Goal: Task Accomplishment & Management: Use online tool/utility

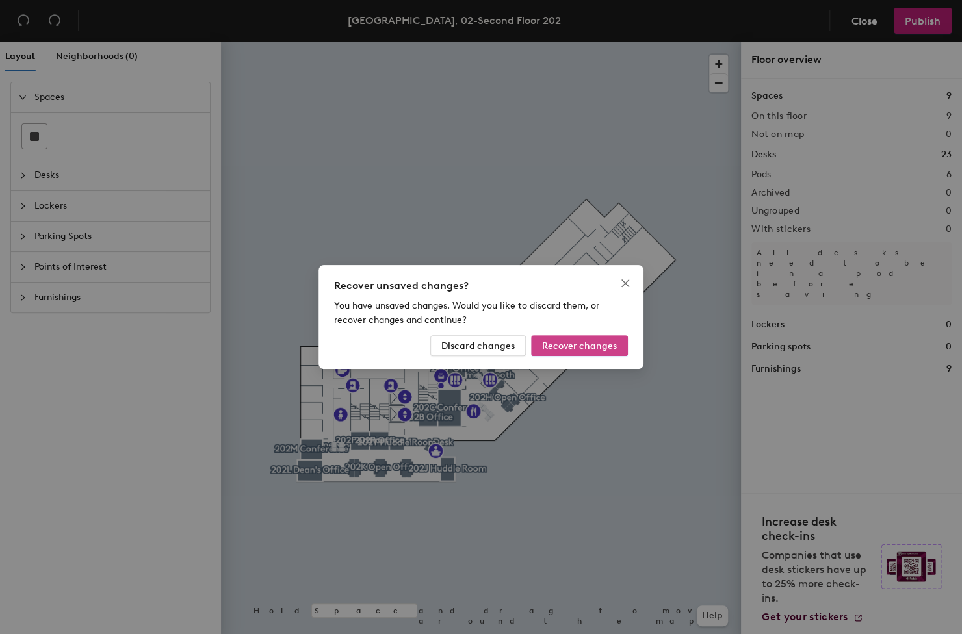
click at [600, 347] on span "Recover changes" at bounding box center [579, 346] width 75 height 11
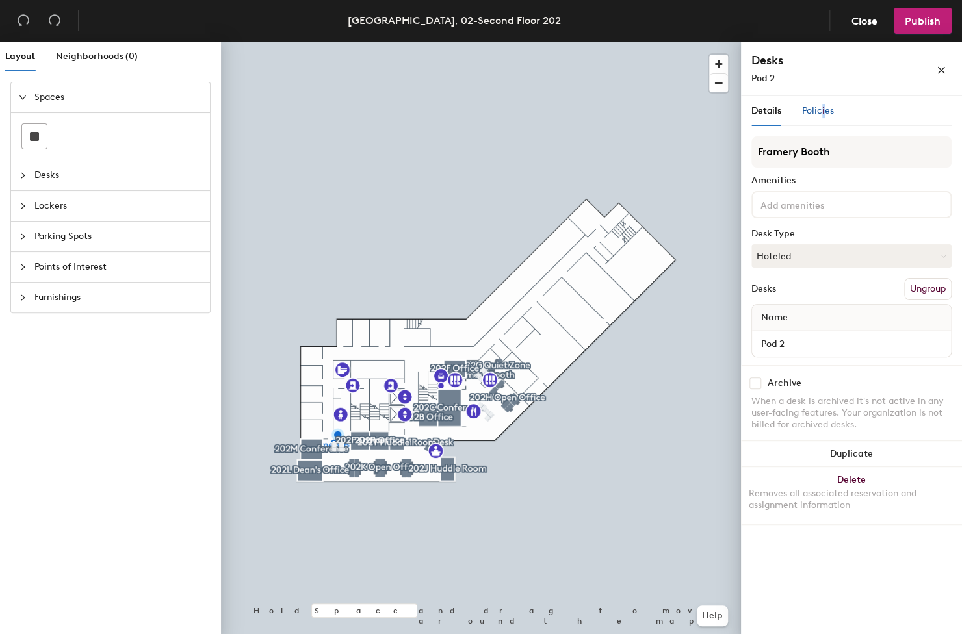
click at [822, 112] on span "Policies" at bounding box center [818, 110] width 32 height 11
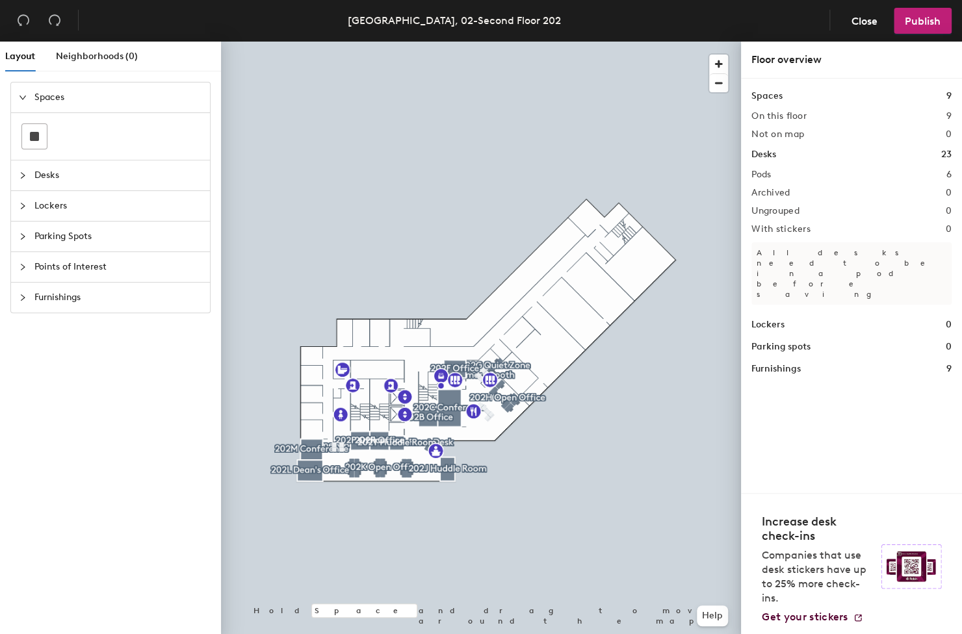
click at [729, 83] on div at bounding box center [721, 70] width 25 height 44
click at [718, 68] on span "button" at bounding box center [718, 64] width 19 height 19
click at [718, 67] on span "button" at bounding box center [718, 64] width 19 height 19
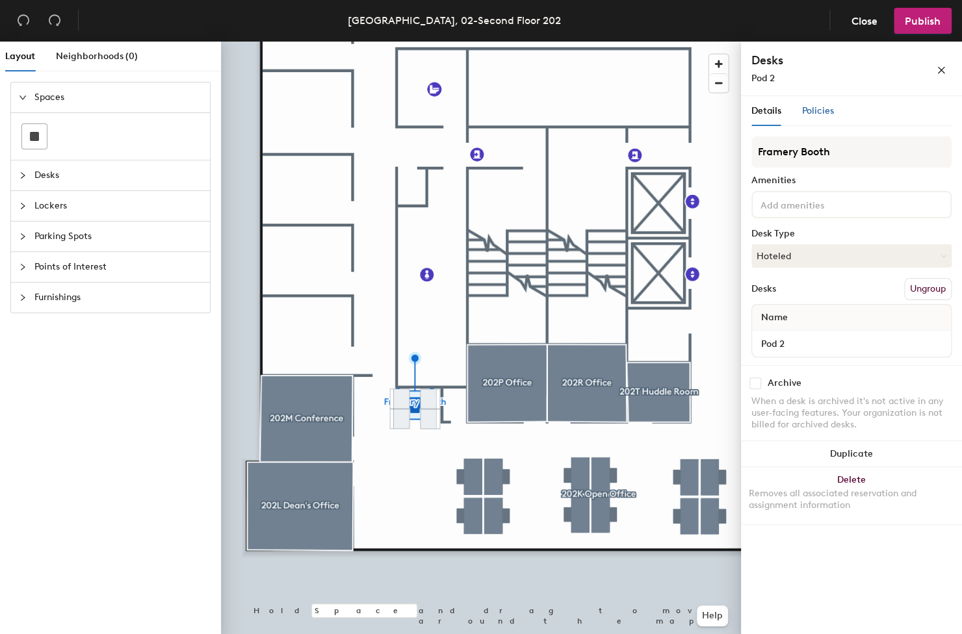
click at [809, 112] on span "Policies" at bounding box center [818, 110] width 32 height 11
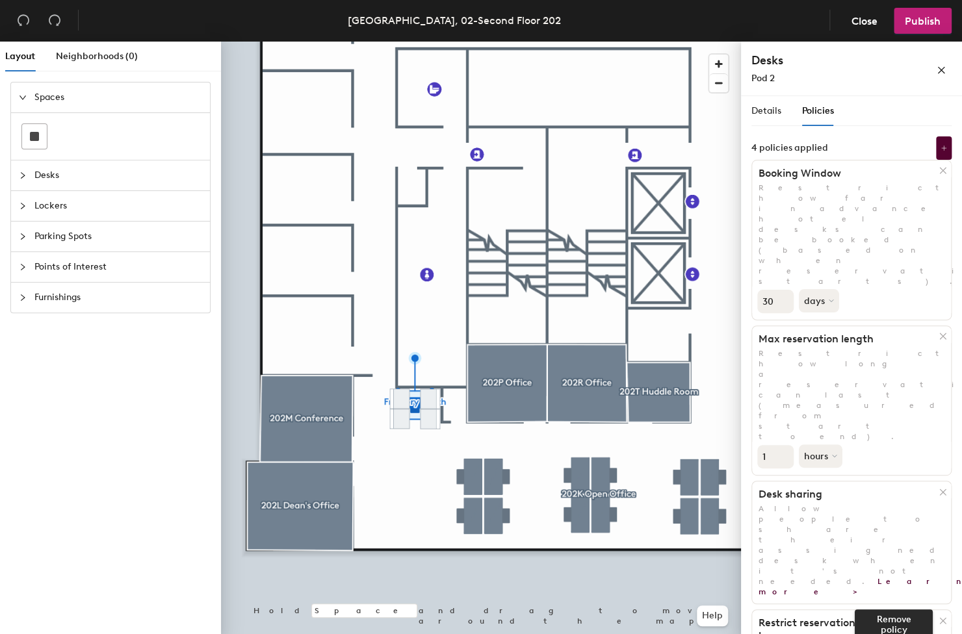
click at [944, 616] on icon at bounding box center [943, 621] width 10 height 10
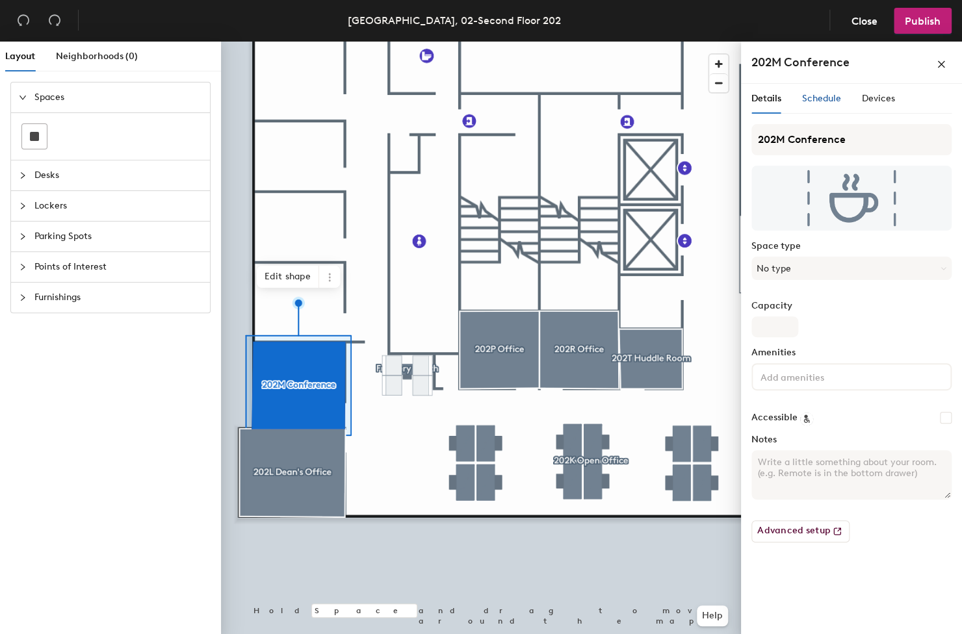
click at [822, 103] on span "Schedule" at bounding box center [821, 98] width 39 height 11
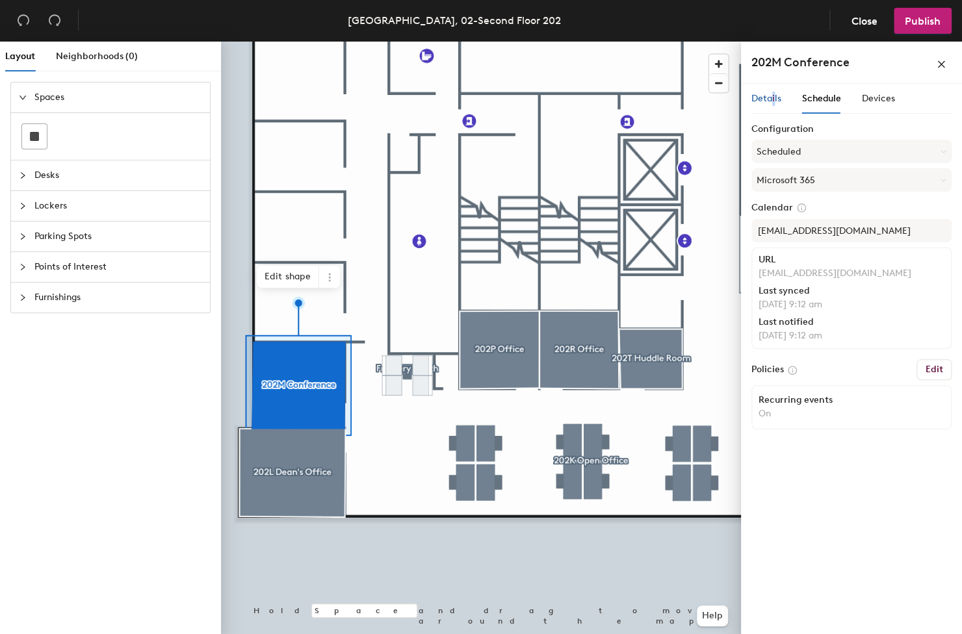
click at [770, 100] on span "Details" at bounding box center [766, 98] width 30 height 11
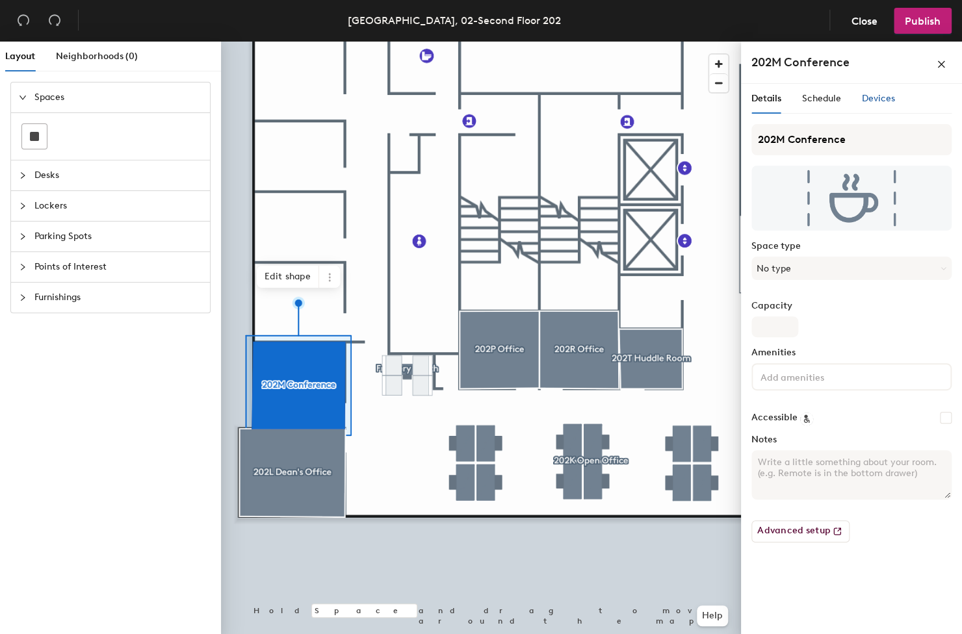
click at [873, 95] on span "Devices" at bounding box center [878, 98] width 33 height 11
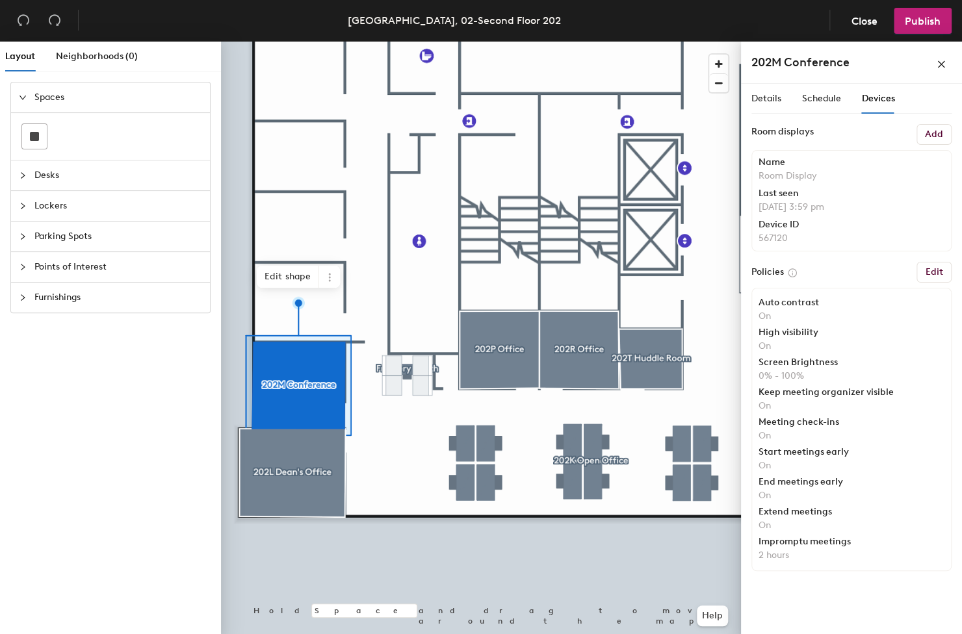
click at [929, 272] on h6 "Edit" at bounding box center [934, 272] width 18 height 10
click at [937, 276] on h6 "Edit" at bounding box center [934, 272] width 18 height 10
click at [835, 106] on div "Schedule" at bounding box center [821, 99] width 39 height 30
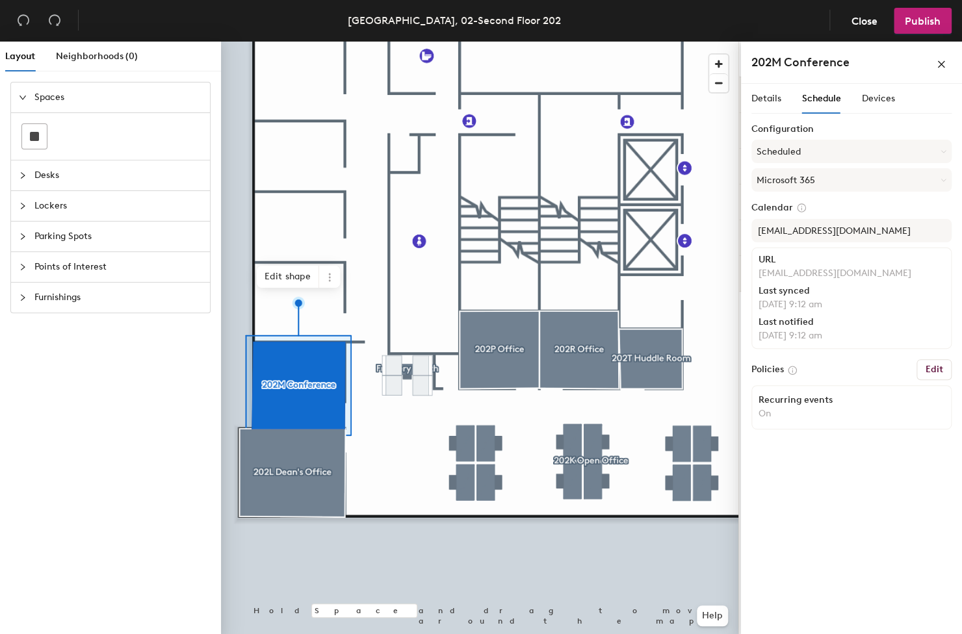
click at [937, 370] on h6 "Edit" at bounding box center [934, 370] width 18 height 10
click at [934, 365] on h6 "Edit" at bounding box center [934, 370] width 18 height 10
click at [790, 371] on icon at bounding box center [792, 371] width 8 height 8
click at [796, 370] on icon at bounding box center [792, 371] width 12 height 12
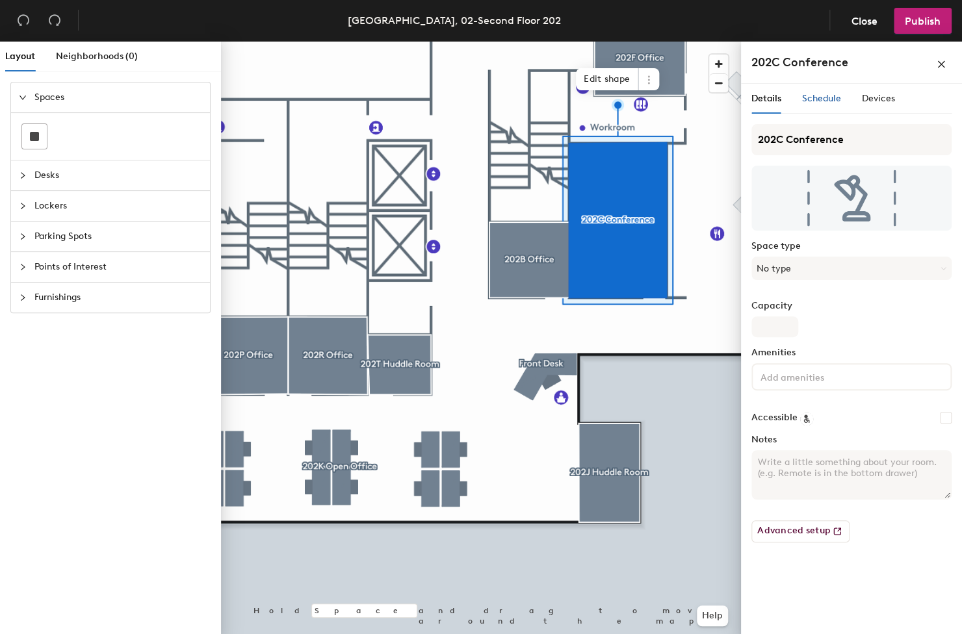
click at [819, 101] on span "Schedule" at bounding box center [821, 98] width 39 height 11
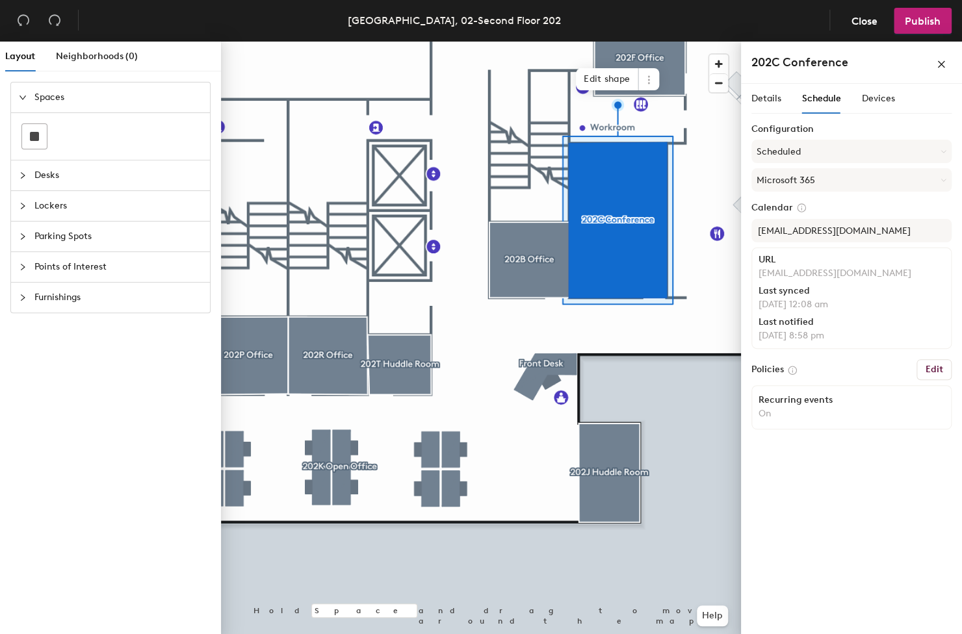
click at [929, 368] on h6 "Edit" at bounding box center [934, 370] width 18 height 10
click at [879, 107] on div "Devices" at bounding box center [878, 99] width 33 height 30
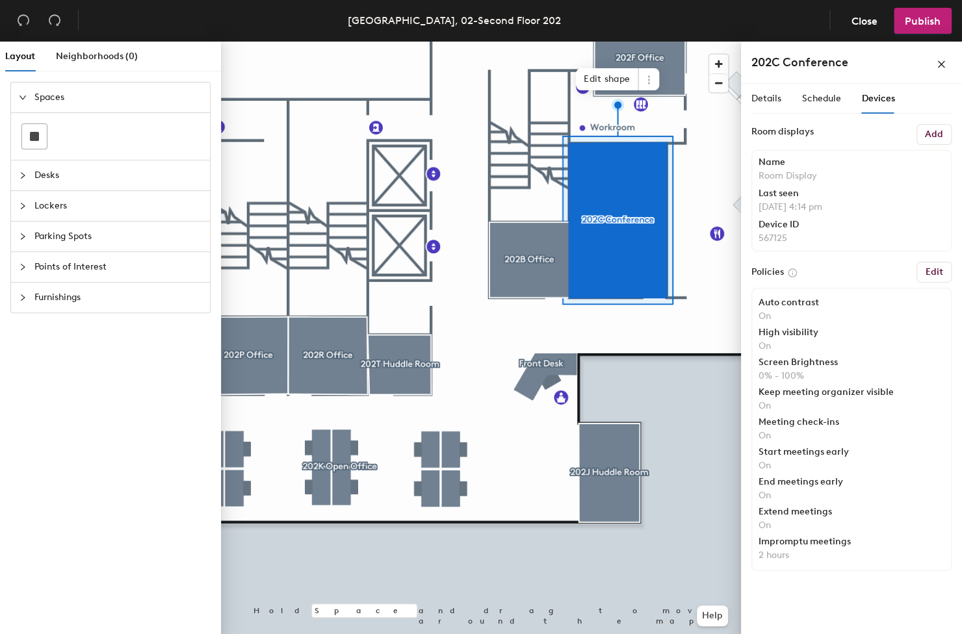
click at [933, 273] on h6 "Edit" at bounding box center [934, 272] width 18 height 10
click at [763, 277] on label "Policies" at bounding box center [767, 272] width 32 height 10
click at [926, 274] on button "Edit" at bounding box center [933, 272] width 35 height 21
click at [927, 135] on h6 "Add" at bounding box center [934, 134] width 18 height 10
click at [822, 99] on span "Schedule" at bounding box center [821, 98] width 39 height 11
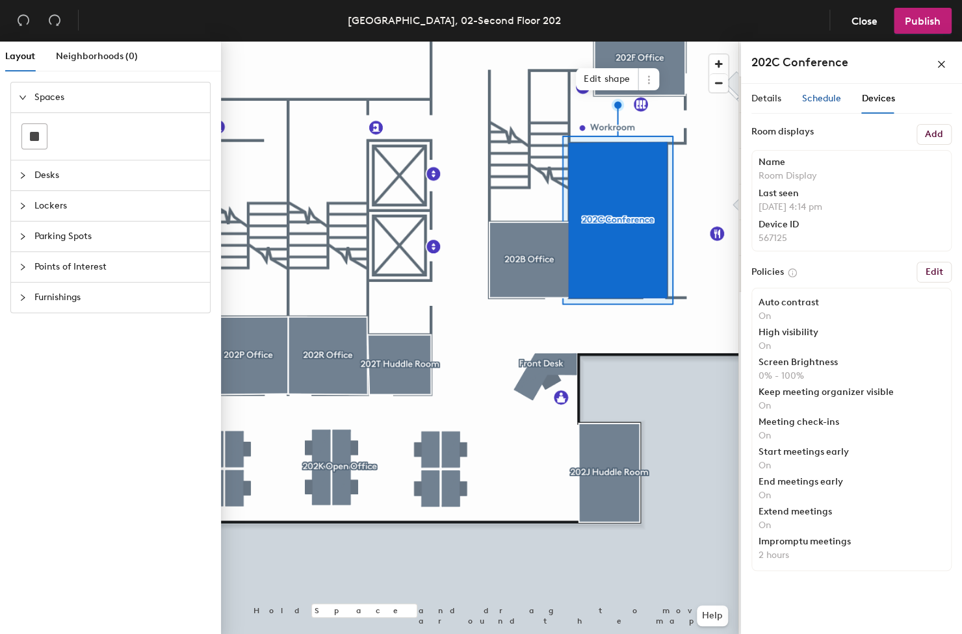
click at [822, 99] on span "Schedule" at bounding box center [821, 98] width 39 height 11
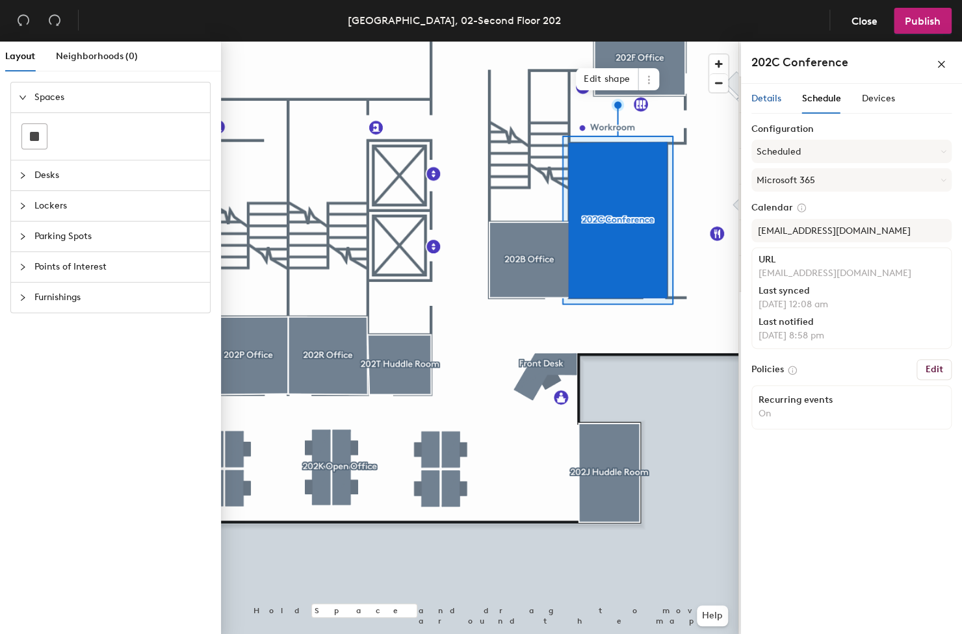
click at [776, 97] on span "Details" at bounding box center [766, 98] width 30 height 11
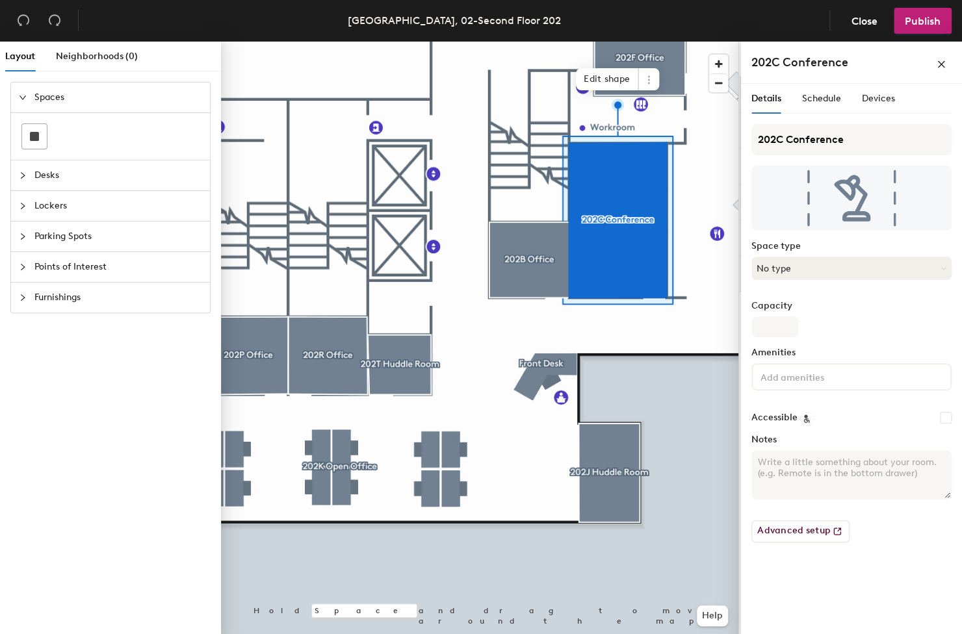
click at [831, 265] on button "No type" at bounding box center [851, 268] width 200 height 23
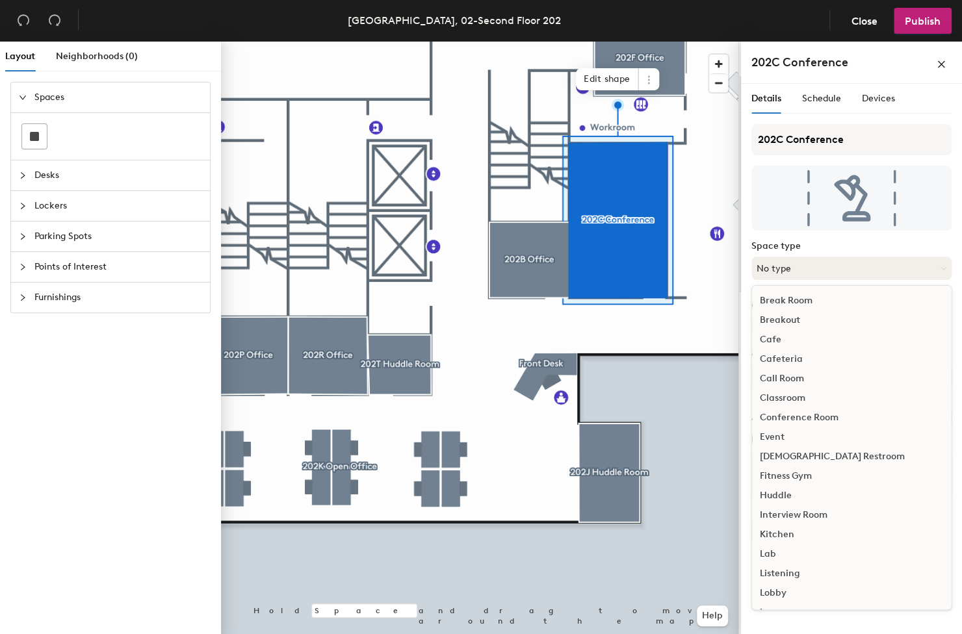
click at [831, 265] on button "No type" at bounding box center [851, 268] width 200 height 23
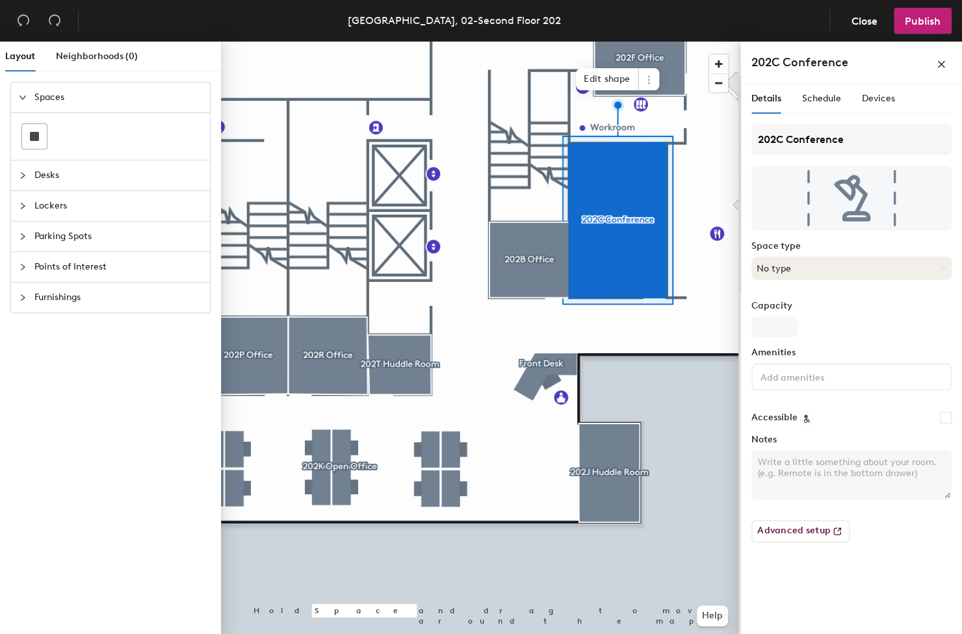
click at [816, 272] on button "No type" at bounding box center [851, 268] width 200 height 23
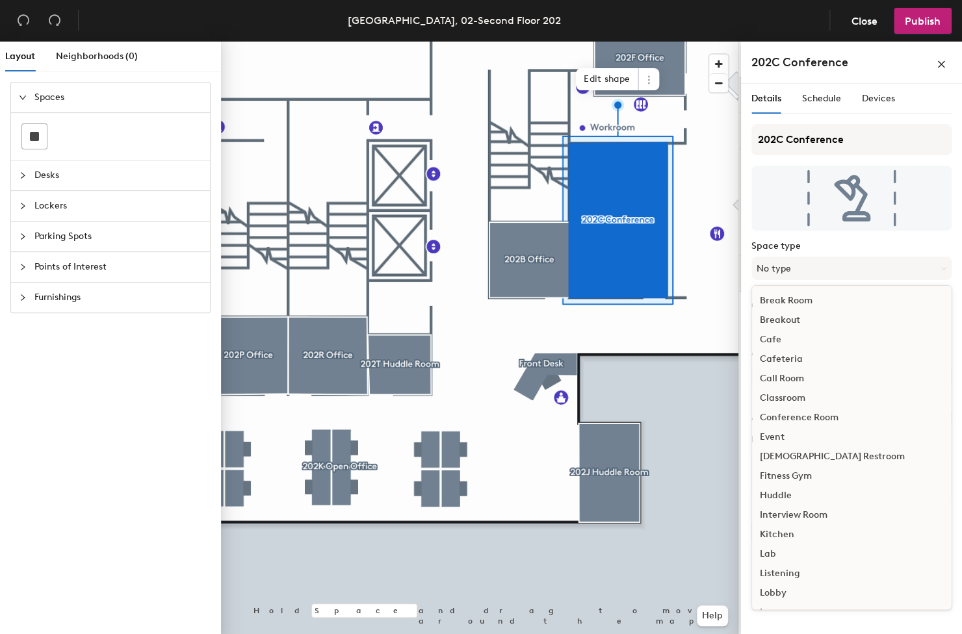
click at [814, 415] on div "Conference Room" at bounding box center [851, 417] width 199 height 19
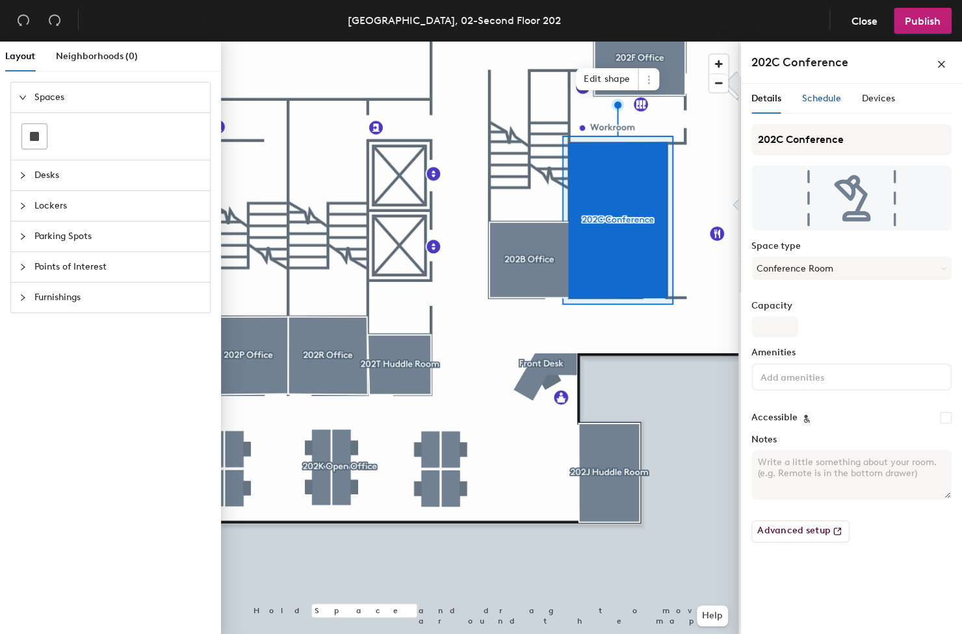
click at [823, 99] on span "Schedule" at bounding box center [821, 98] width 39 height 11
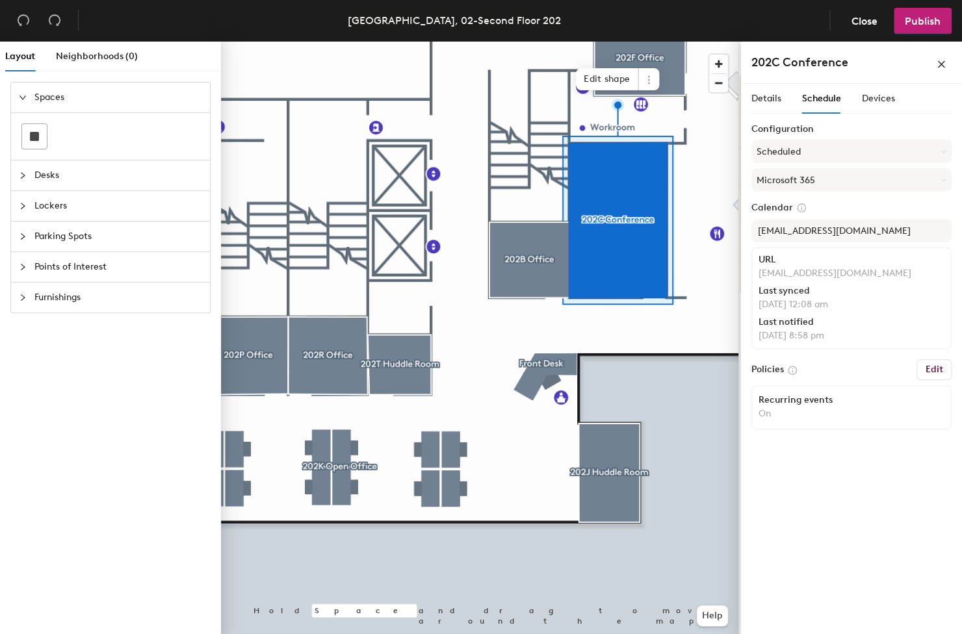
click at [826, 94] on span "Schedule" at bounding box center [821, 98] width 39 height 11
click at [847, 149] on button "Scheduled" at bounding box center [851, 151] width 200 height 23
click at [848, 149] on button "Scheduled" at bounding box center [851, 151] width 200 height 23
click at [894, 183] on button "Microsoft 365" at bounding box center [851, 179] width 200 height 23
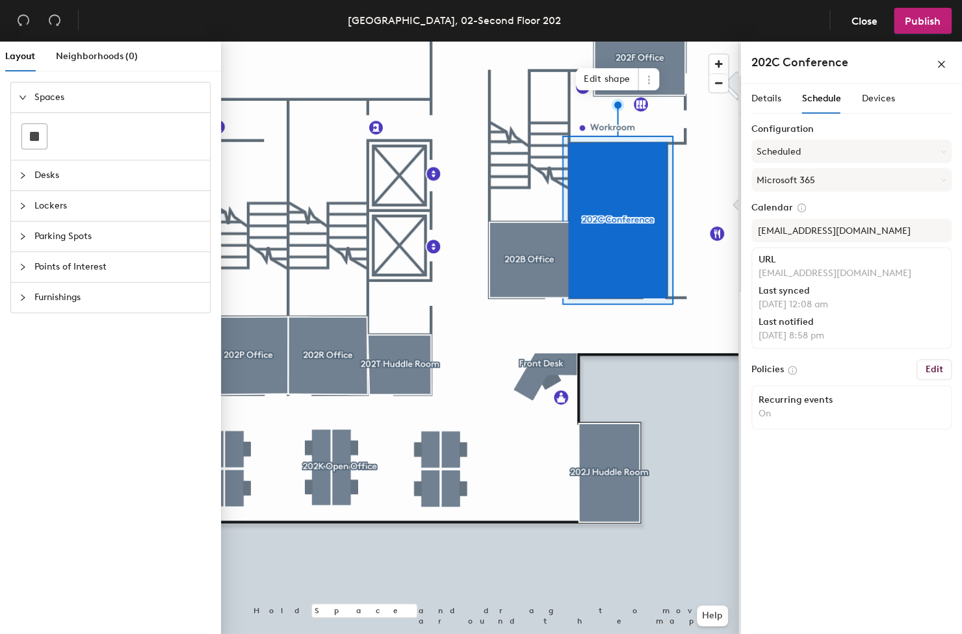
click at [939, 371] on h6 "Edit" at bounding box center [934, 370] width 18 height 10
click at [778, 103] on span "Details" at bounding box center [766, 98] width 30 height 11
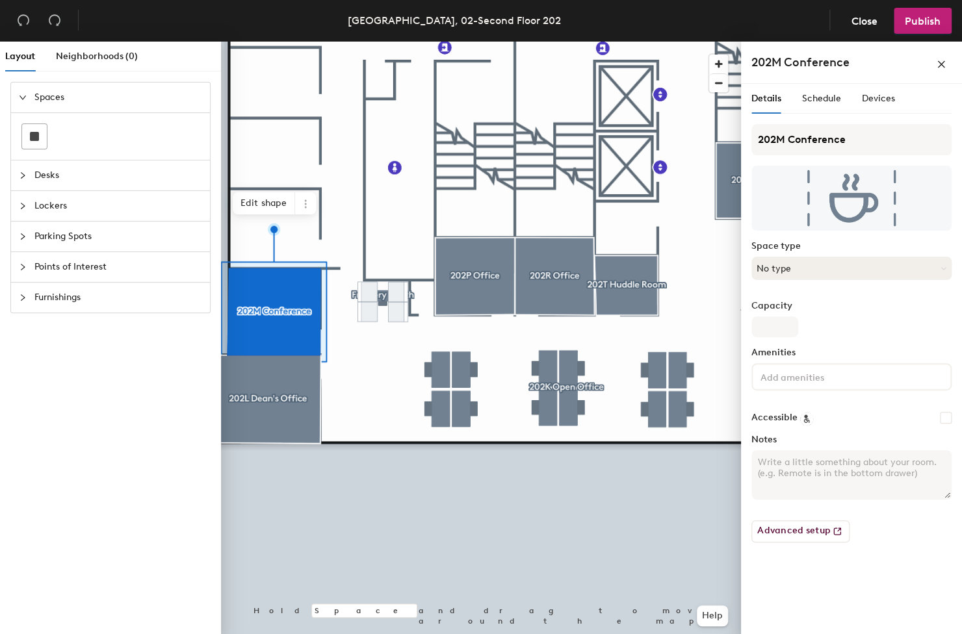
click at [873, 269] on button "No type" at bounding box center [851, 268] width 200 height 23
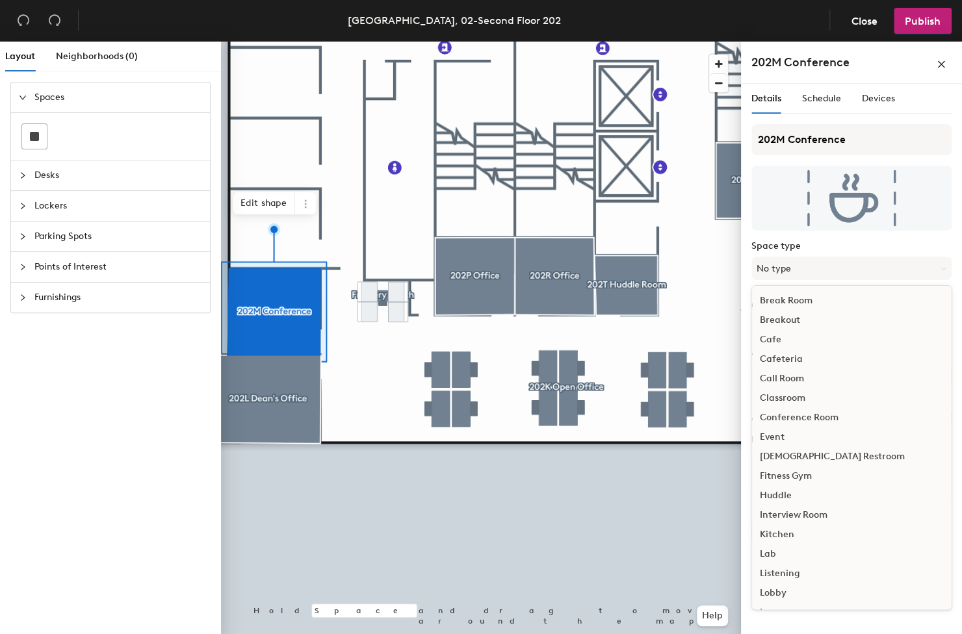
click at [843, 418] on div "Conference Room" at bounding box center [851, 417] width 199 height 19
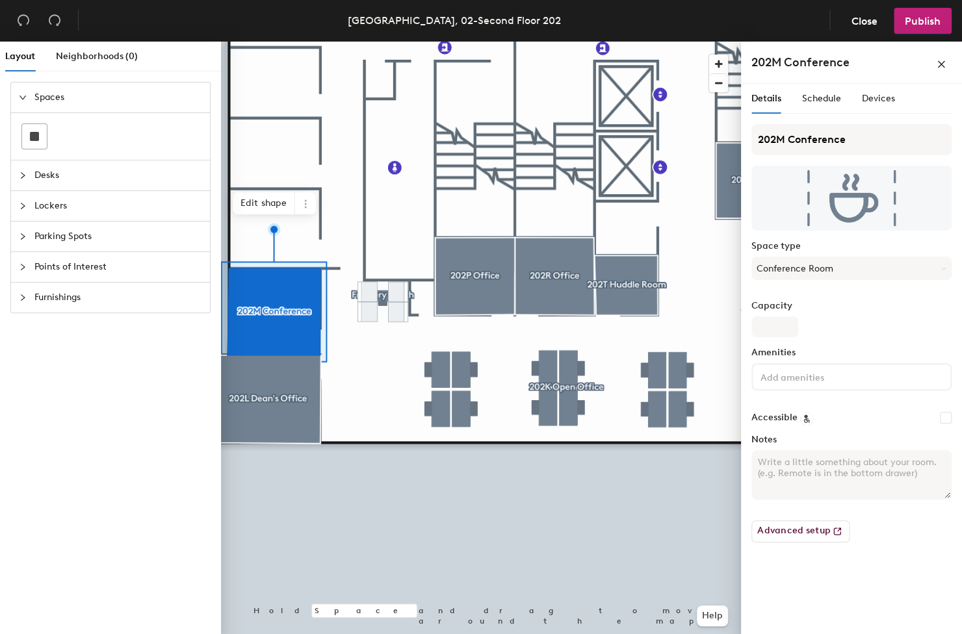
click at [454, 42] on div at bounding box center [481, 42] width 520 height 0
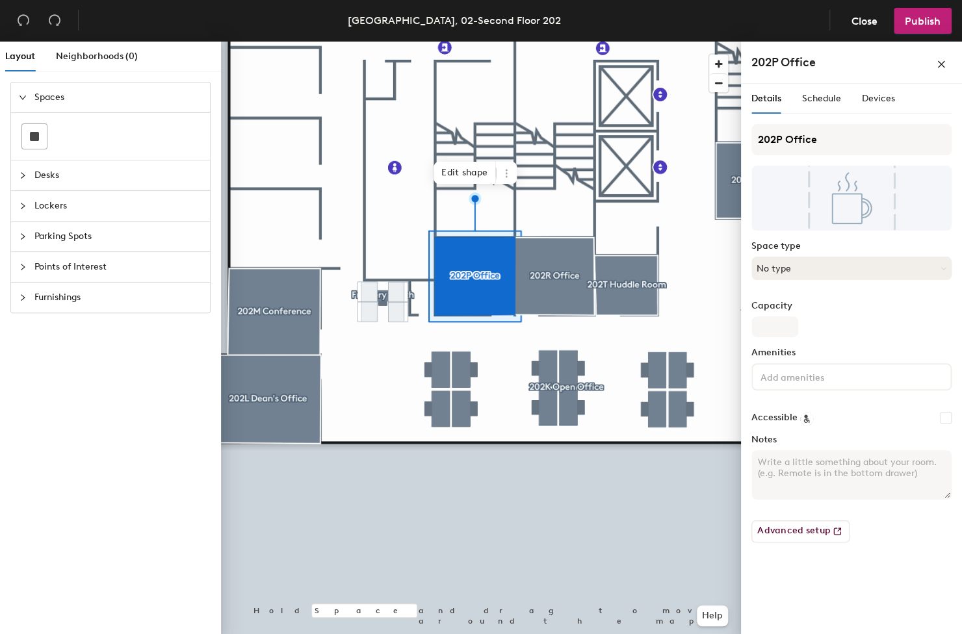
click at [818, 272] on button "No type" at bounding box center [851, 268] width 200 height 23
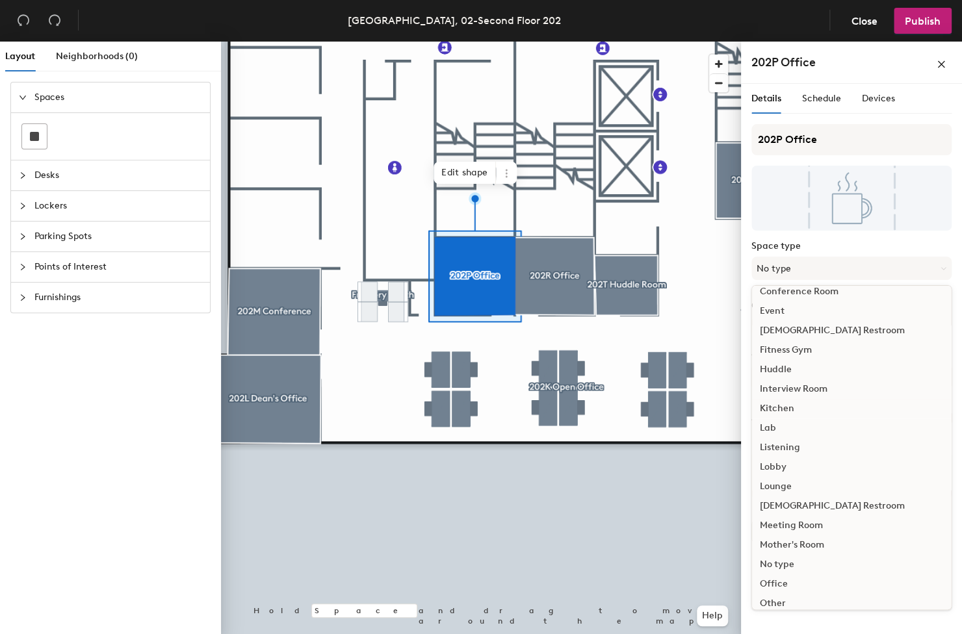
scroll to position [133, 0]
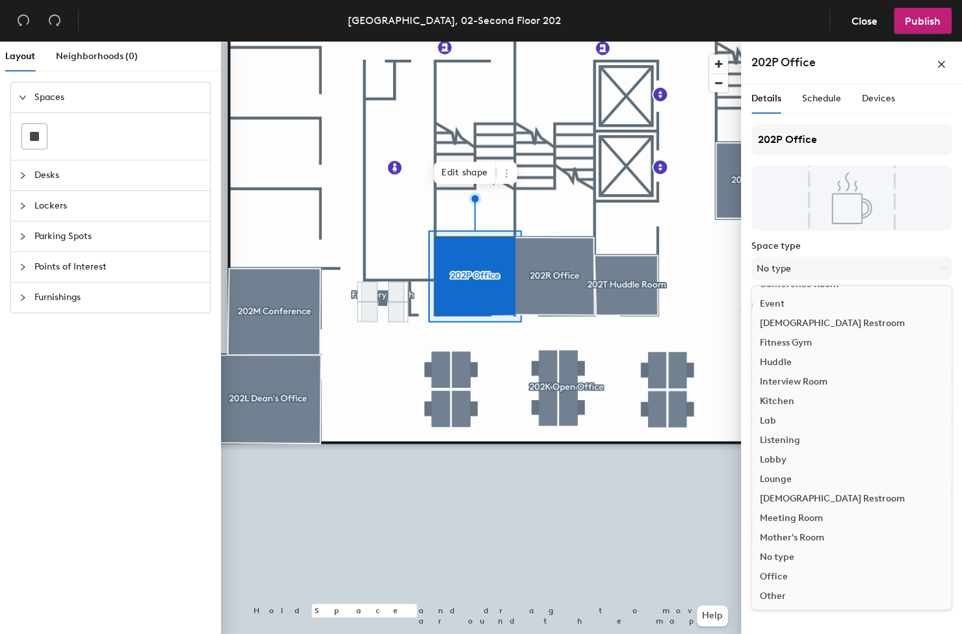
click at [790, 578] on div "Office" at bounding box center [851, 576] width 199 height 19
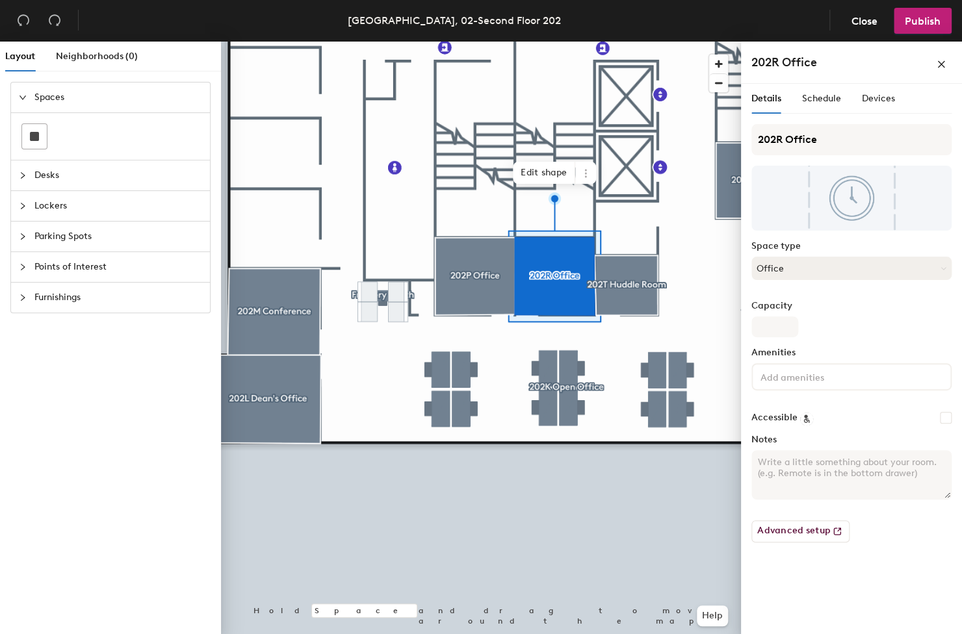
click at [807, 271] on button "Office" at bounding box center [851, 268] width 200 height 23
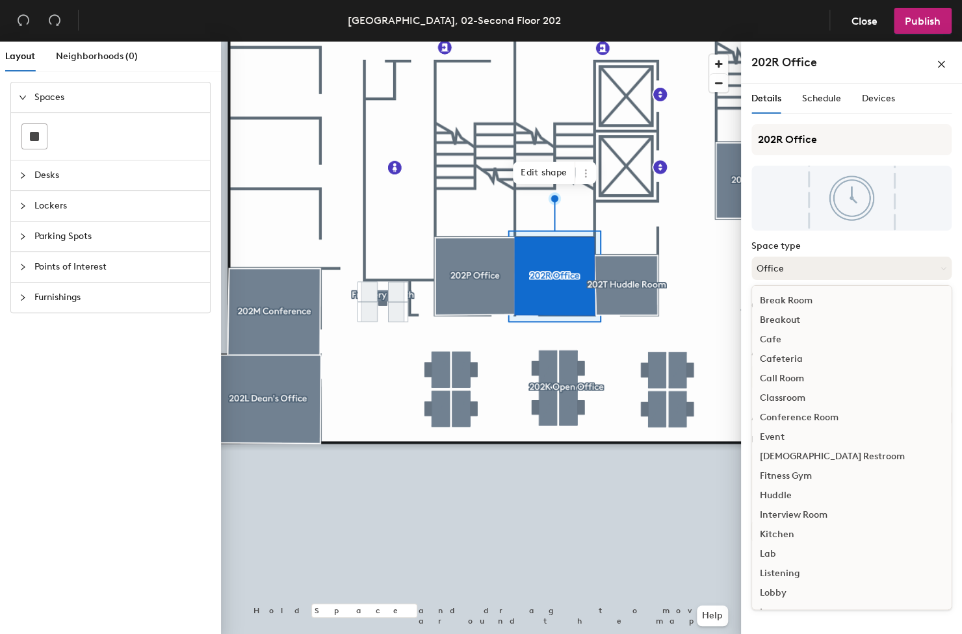
click at [812, 273] on button "Office" at bounding box center [851, 268] width 200 height 23
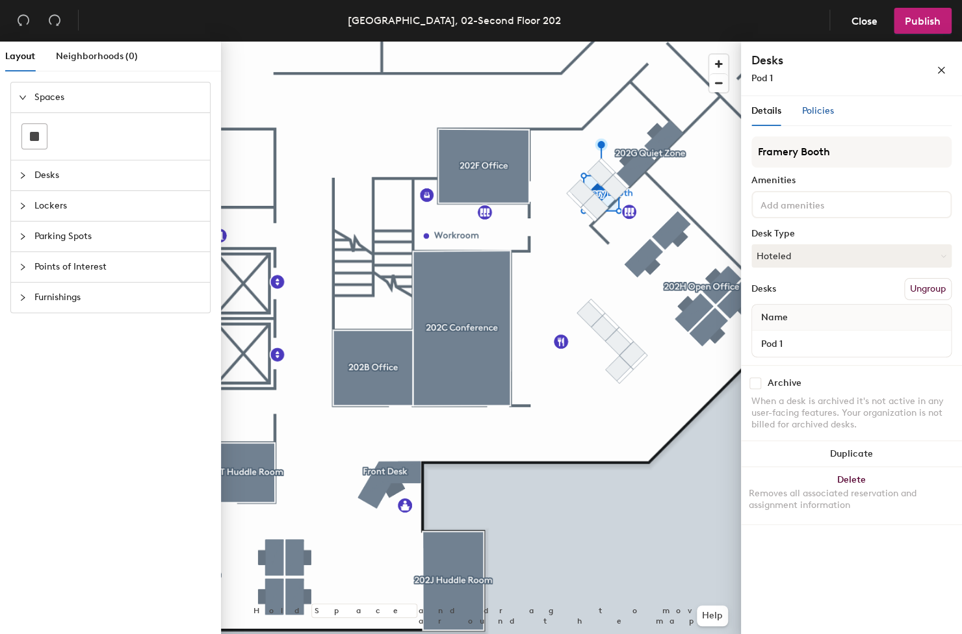
click at [808, 118] on div "Policies" at bounding box center [818, 111] width 32 height 14
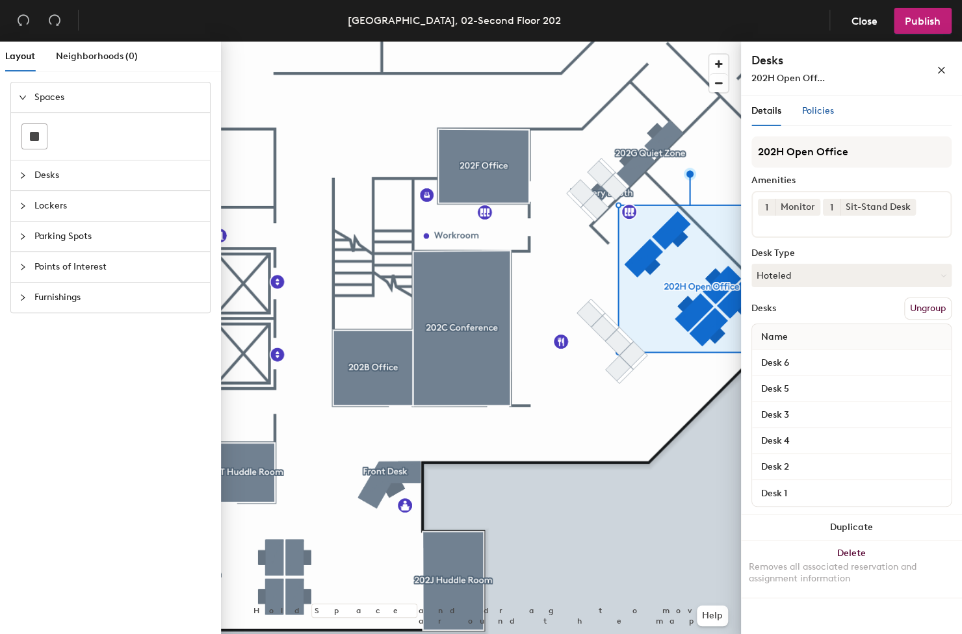
click at [818, 114] on span "Policies" at bounding box center [818, 110] width 32 height 11
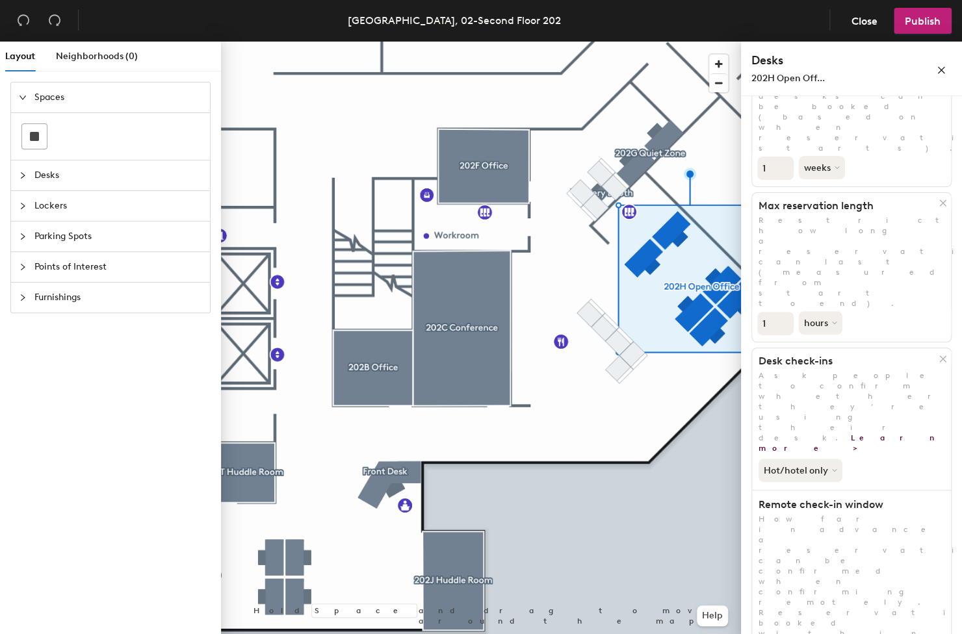
scroll to position [147, 0]
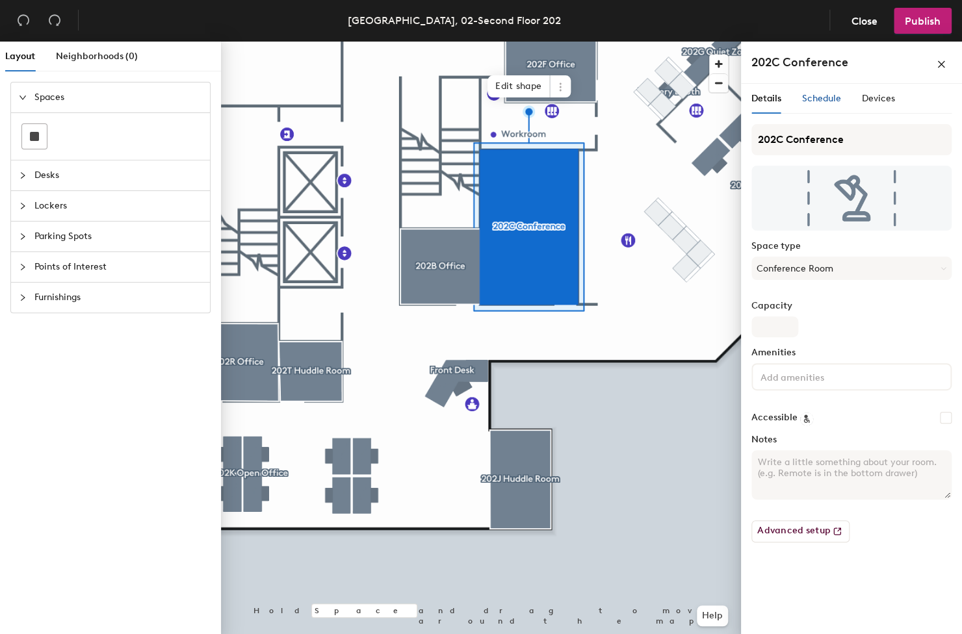
click at [807, 99] on span "Schedule" at bounding box center [821, 98] width 39 height 11
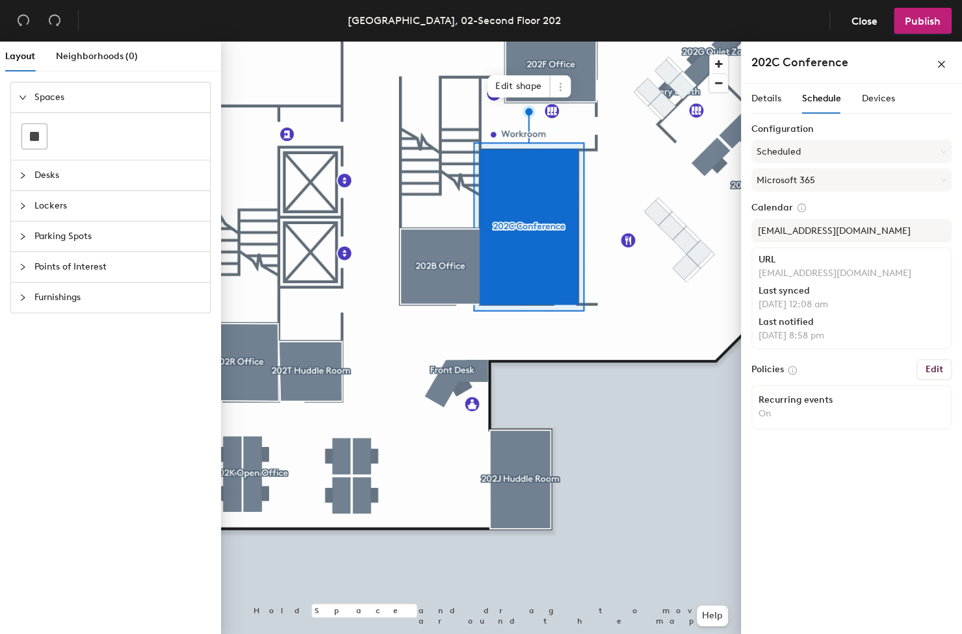
click at [939, 362] on button "Edit" at bounding box center [933, 369] width 35 height 21
click at [939, 370] on h6 "Edit" at bounding box center [934, 370] width 18 height 10
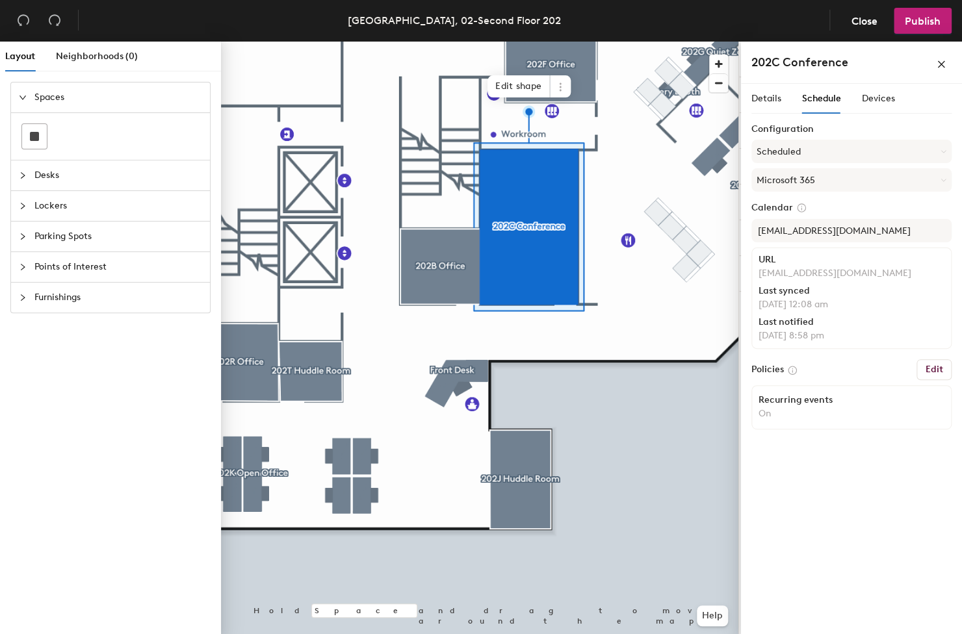
click at [939, 370] on h6 "Edit" at bounding box center [934, 370] width 18 height 10
click at [716, 619] on button "Help" at bounding box center [712, 616] width 31 height 21
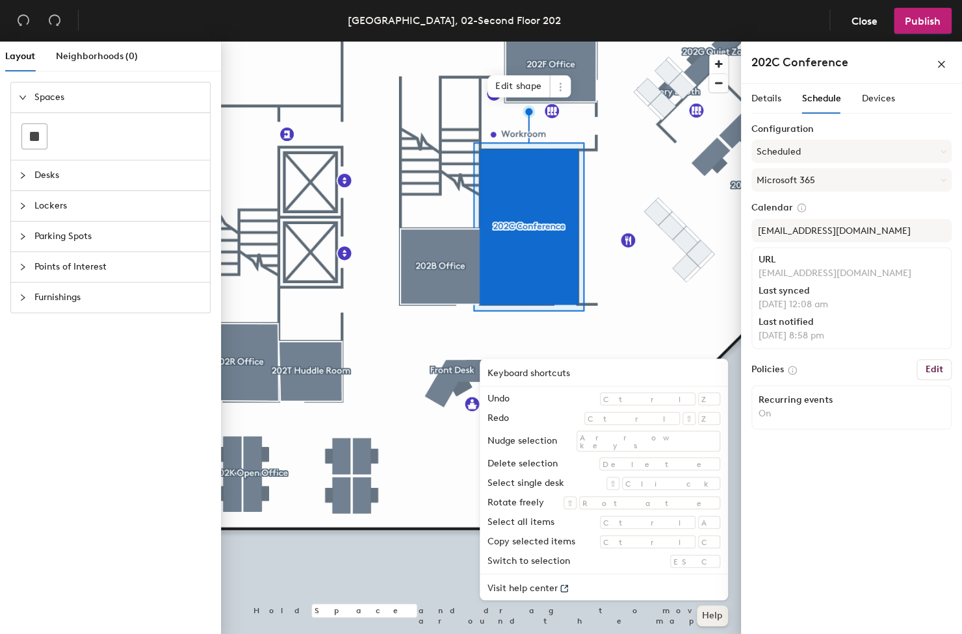
click at [717, 616] on button "Help" at bounding box center [712, 616] width 31 height 21
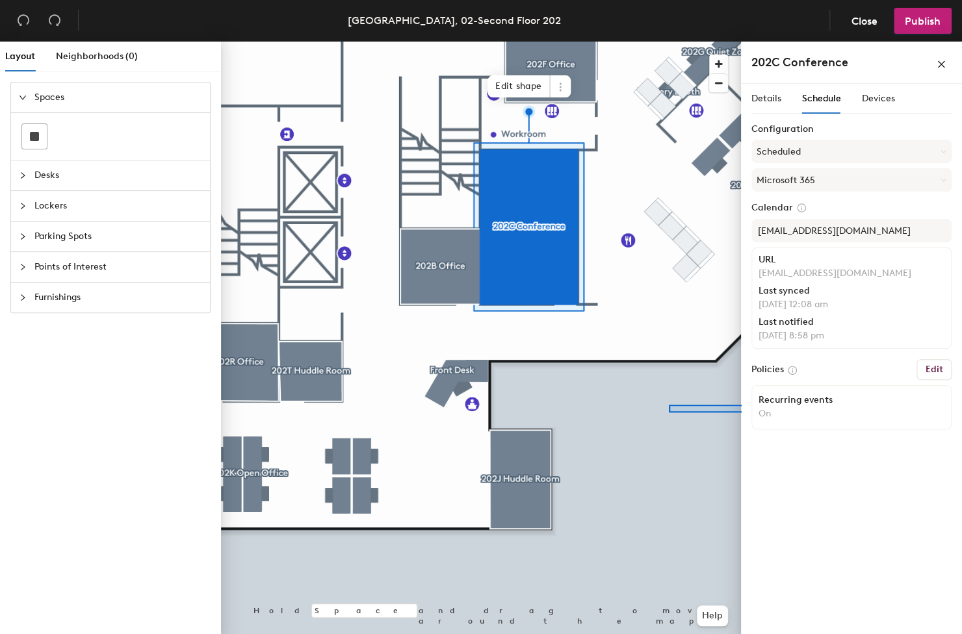
click at [764, 413] on div "Layout Neighborhoods (0) Spaces Desks Lockers Parking Spots Points of Interest …" at bounding box center [481, 341] width 962 height 598
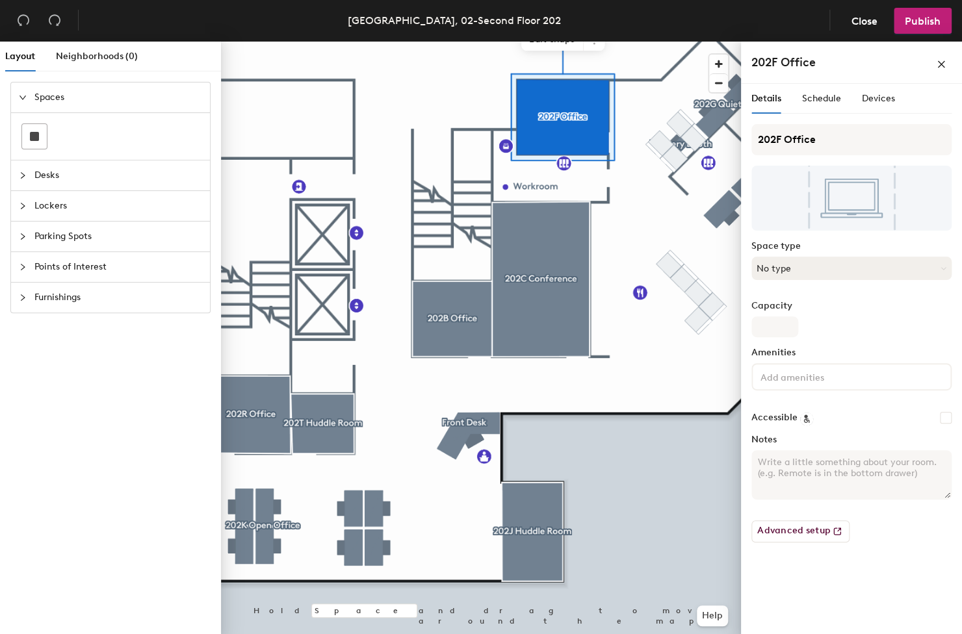
click at [878, 261] on button "No type" at bounding box center [851, 268] width 200 height 23
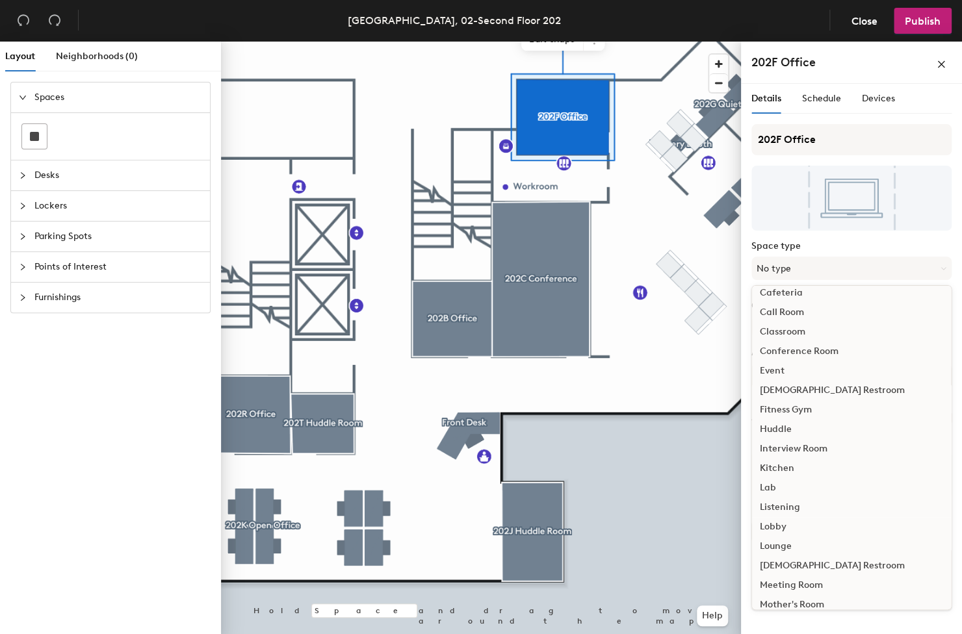
scroll to position [133, 0]
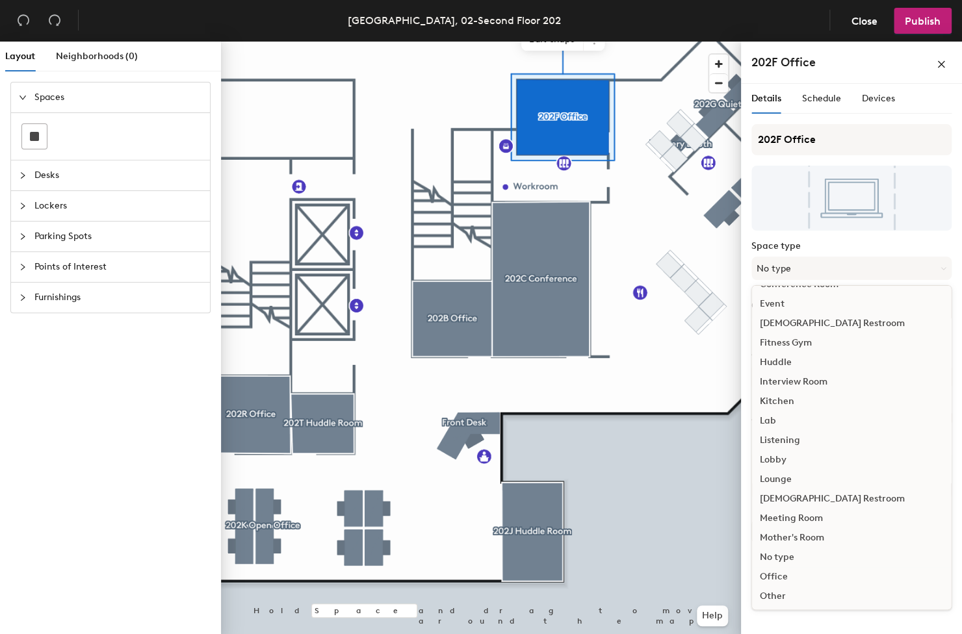
click at [805, 575] on div "Office" at bounding box center [851, 576] width 199 height 19
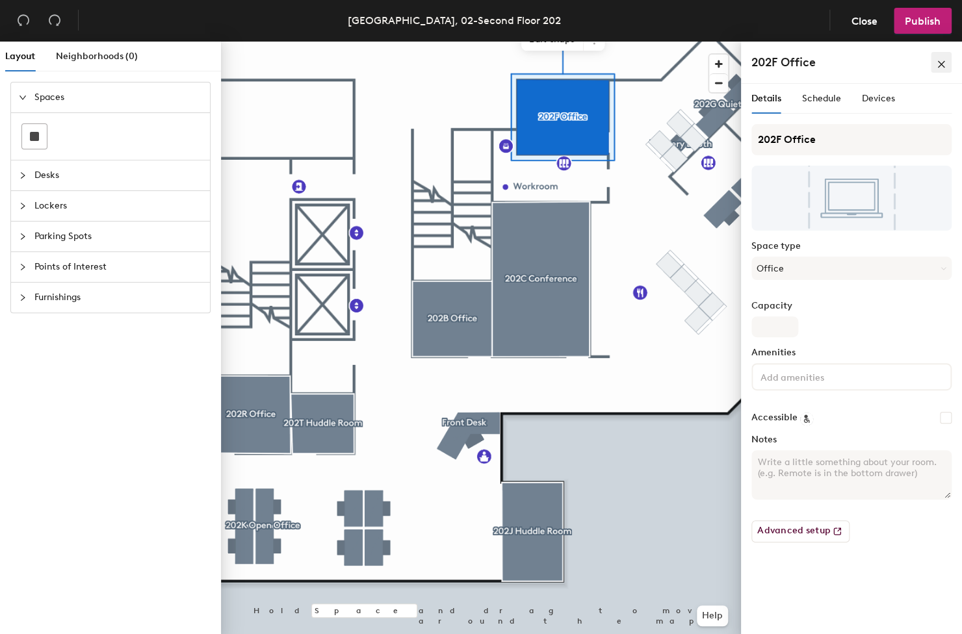
click at [940, 66] on icon "close" at bounding box center [941, 63] width 7 height 7
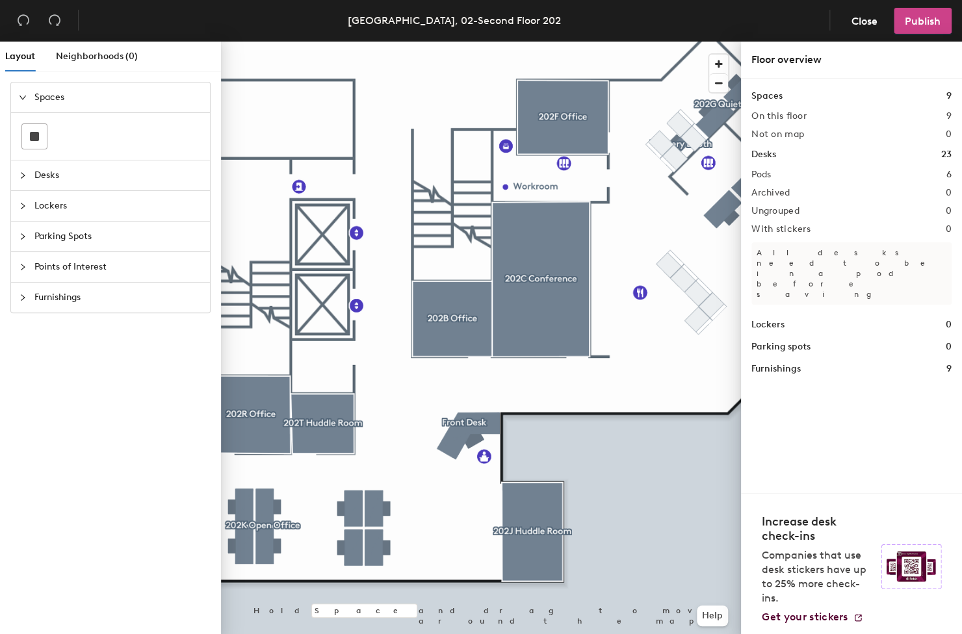
click at [923, 25] on span "Publish" at bounding box center [923, 21] width 36 height 12
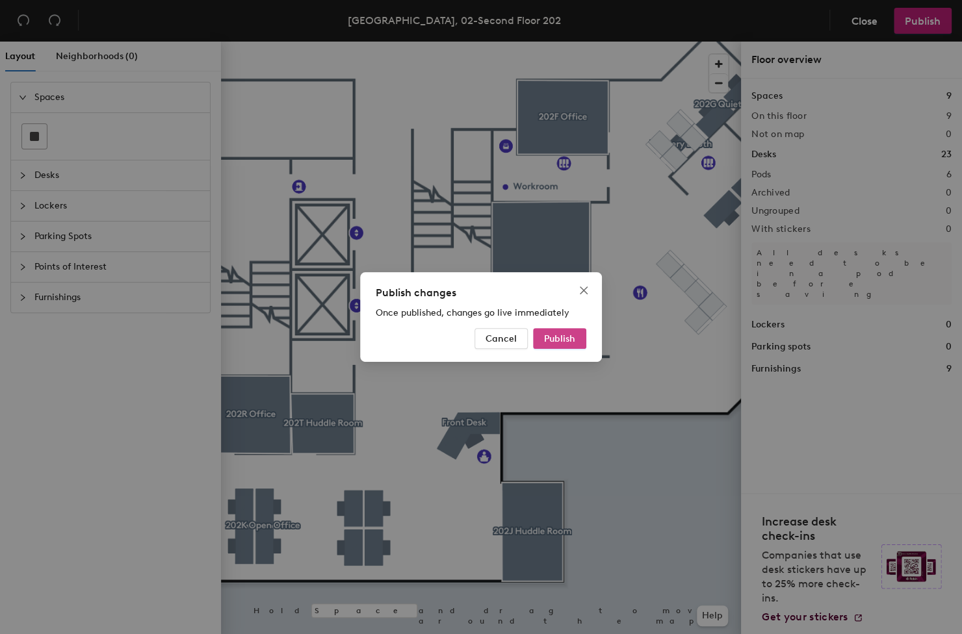
click at [567, 337] on span "Publish" at bounding box center [559, 338] width 31 height 11
